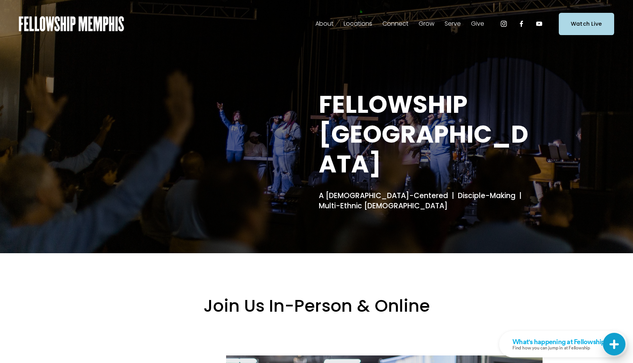
click at [0, 0] on span "Our DNA" at bounding box center [0, 0] width 0 height 0
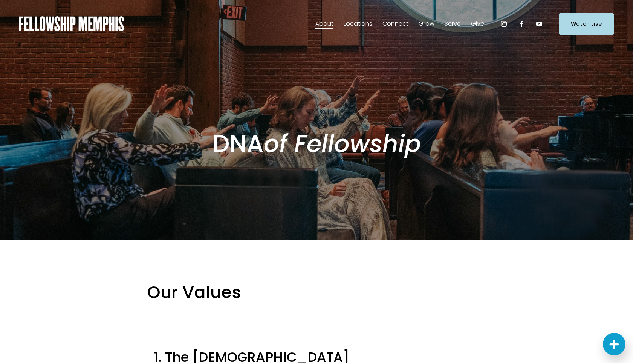
click at [0, 0] on link "Elder Nominations" at bounding box center [0, 0] width 0 height 0
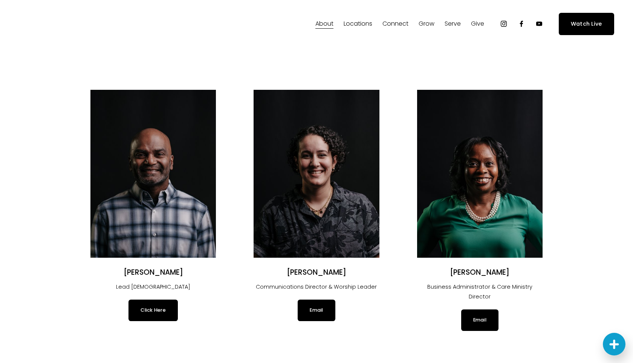
click at [0, 0] on span "Careers" at bounding box center [0, 0] width 0 height 0
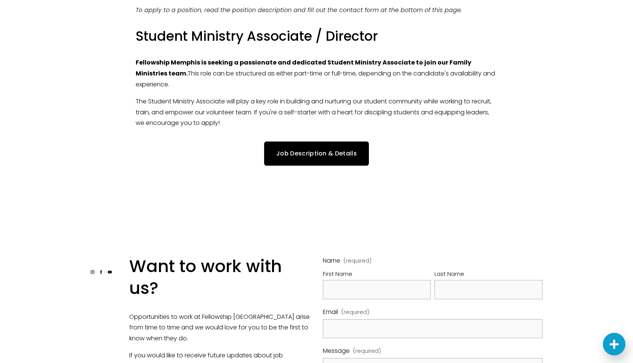
scroll to position [320, 0]
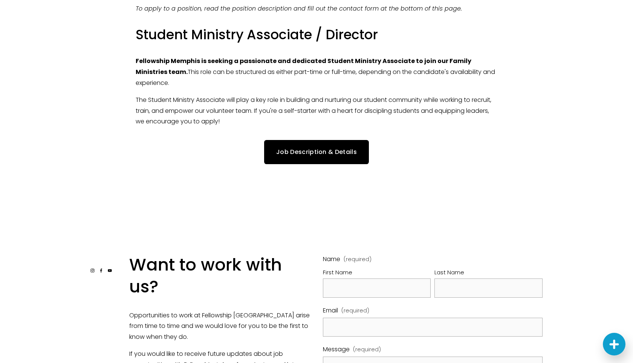
click at [335, 153] on link "Job Description & Details" at bounding box center [316, 152] width 105 height 24
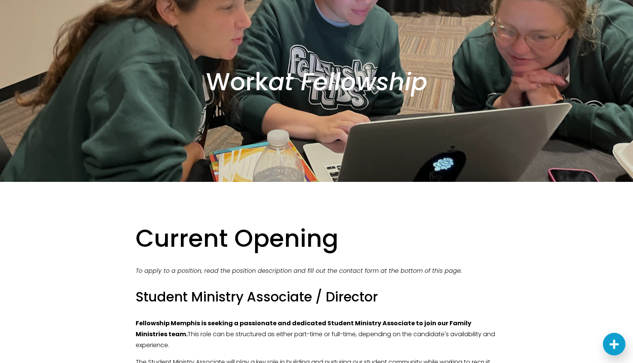
scroll to position [0, 0]
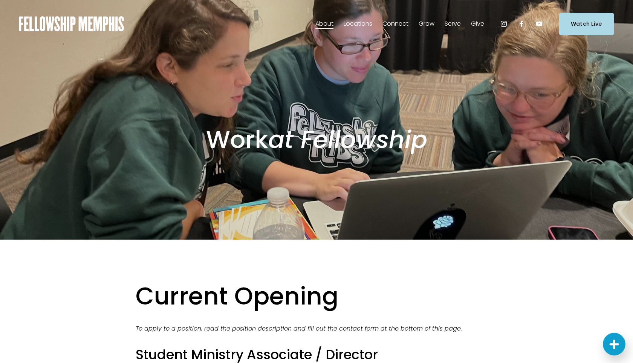
click at [0, 0] on span "Students" at bounding box center [0, 0] width 0 height 0
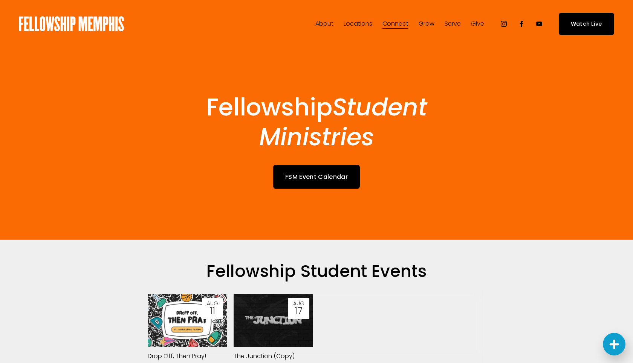
click at [0, 0] on link "Reading Plan" at bounding box center [0, 0] width 0 height 0
click at [505, 23] on icon "Instagram" at bounding box center [504, 24] width 8 height 8
